Goal: Find specific page/section: Find specific page/section

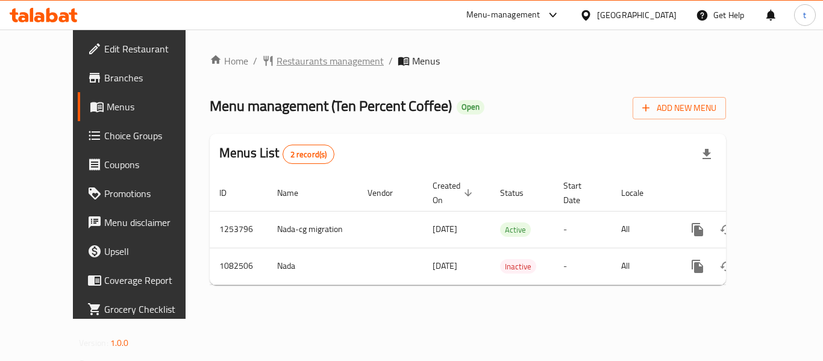
click at [289, 61] on span "Restaurants management" at bounding box center [330, 61] width 107 height 14
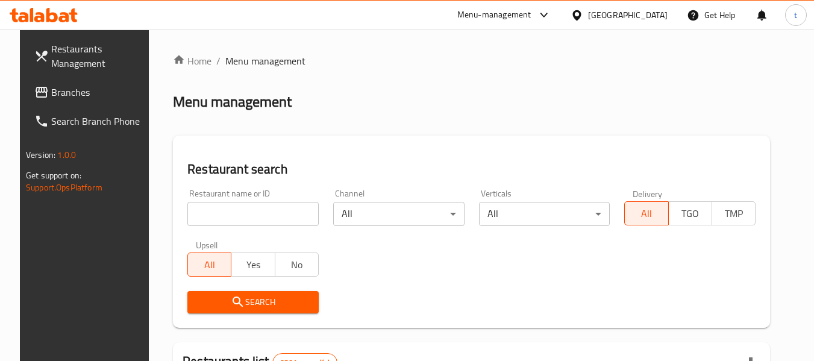
click at [227, 220] on input "search" at bounding box center [252, 214] width 131 height 24
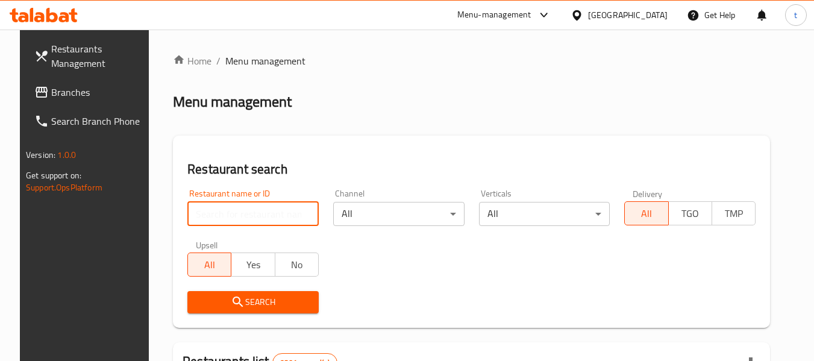
paste input "664332"
type input "664332"
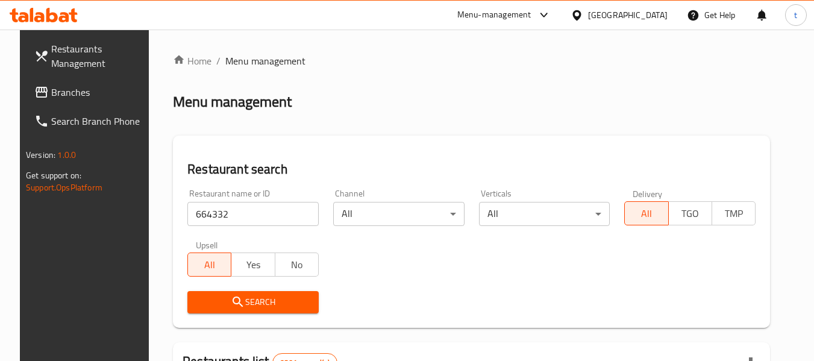
click at [252, 296] on span "Search" at bounding box center [253, 302] width 112 height 15
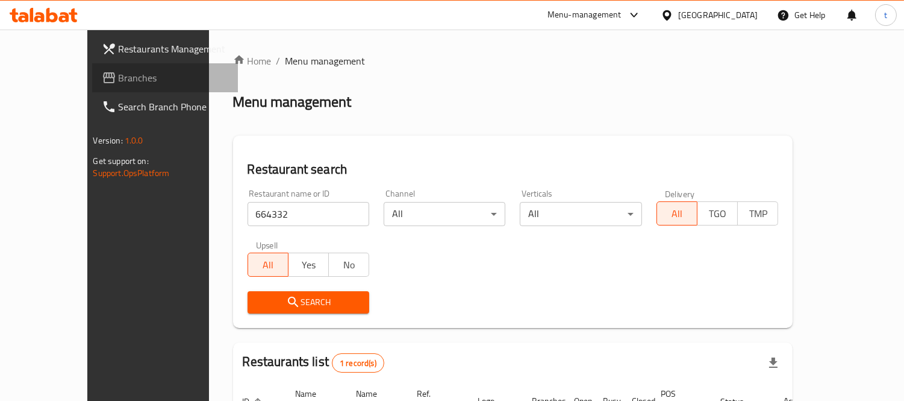
click at [119, 72] on span "Branches" at bounding box center [174, 77] width 110 height 14
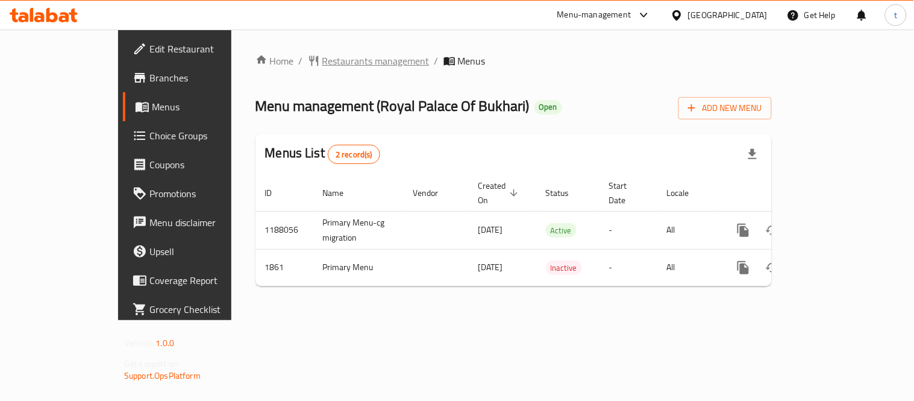
click at [322, 63] on span "Restaurants management" at bounding box center [375, 61] width 107 height 14
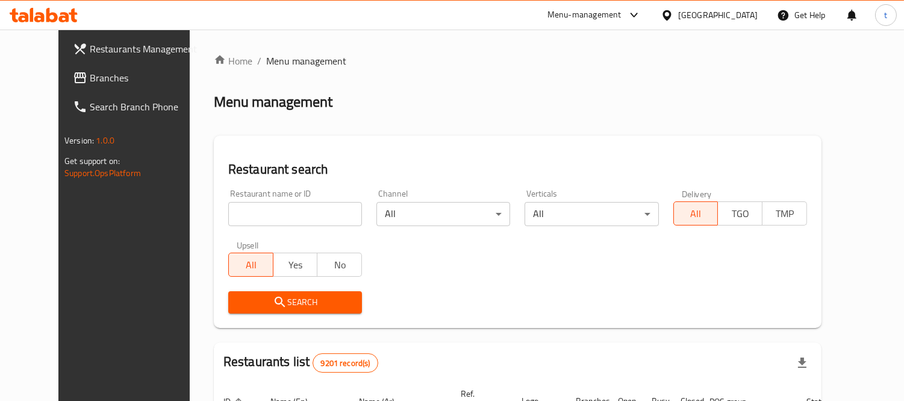
click at [284, 227] on div "Restaurant name or ID Restaurant name or ID" at bounding box center [295, 207] width 148 height 51
click at [263, 204] on input "search" at bounding box center [295, 214] width 134 height 24
paste input "1257"
type input "1257"
click button "Search" at bounding box center [295, 302] width 134 height 22
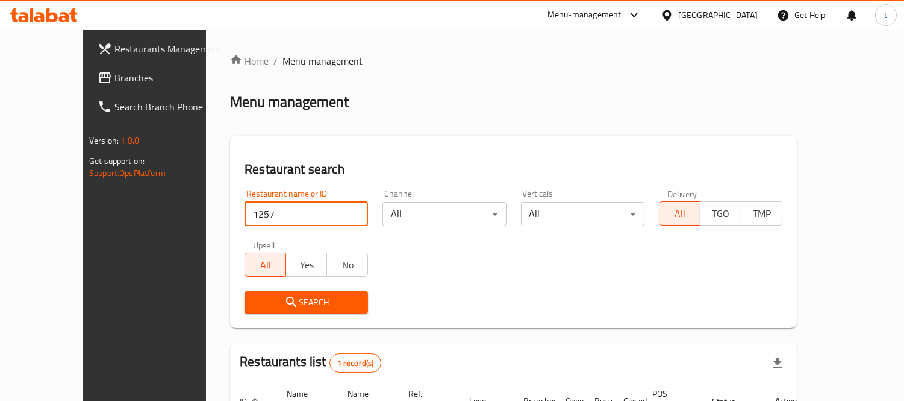
click button "Search" at bounding box center [307, 302] width 124 height 22
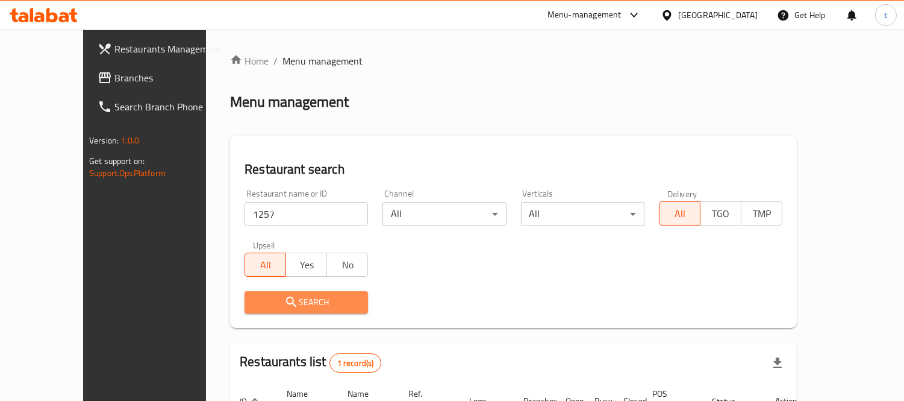
click at [266, 305] on span "Search" at bounding box center [306, 302] width 104 height 15
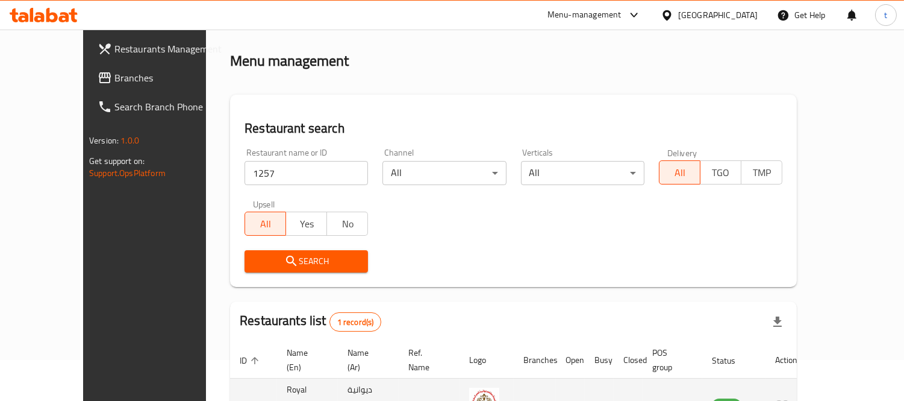
scroll to position [113, 0]
